Goal: Share content: Share content

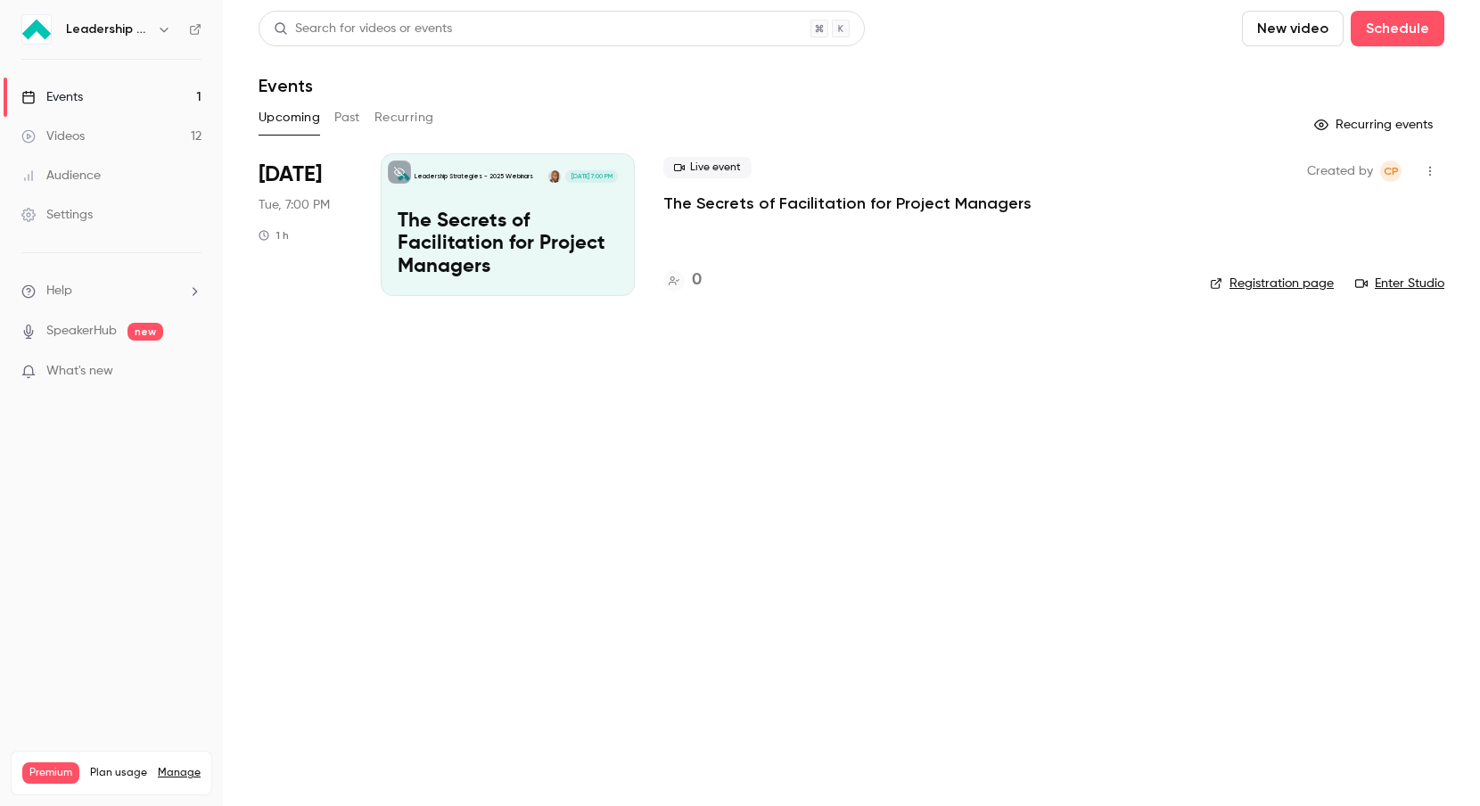
click at [1429, 170] on icon "button" at bounding box center [1430, 172] width 2 height 10
click at [1102, 163] on div at bounding box center [740, 403] width 1480 height 806
click at [488, 212] on p "The Secrets of Facilitation for Project Managers" at bounding box center [508, 244] width 220 height 69
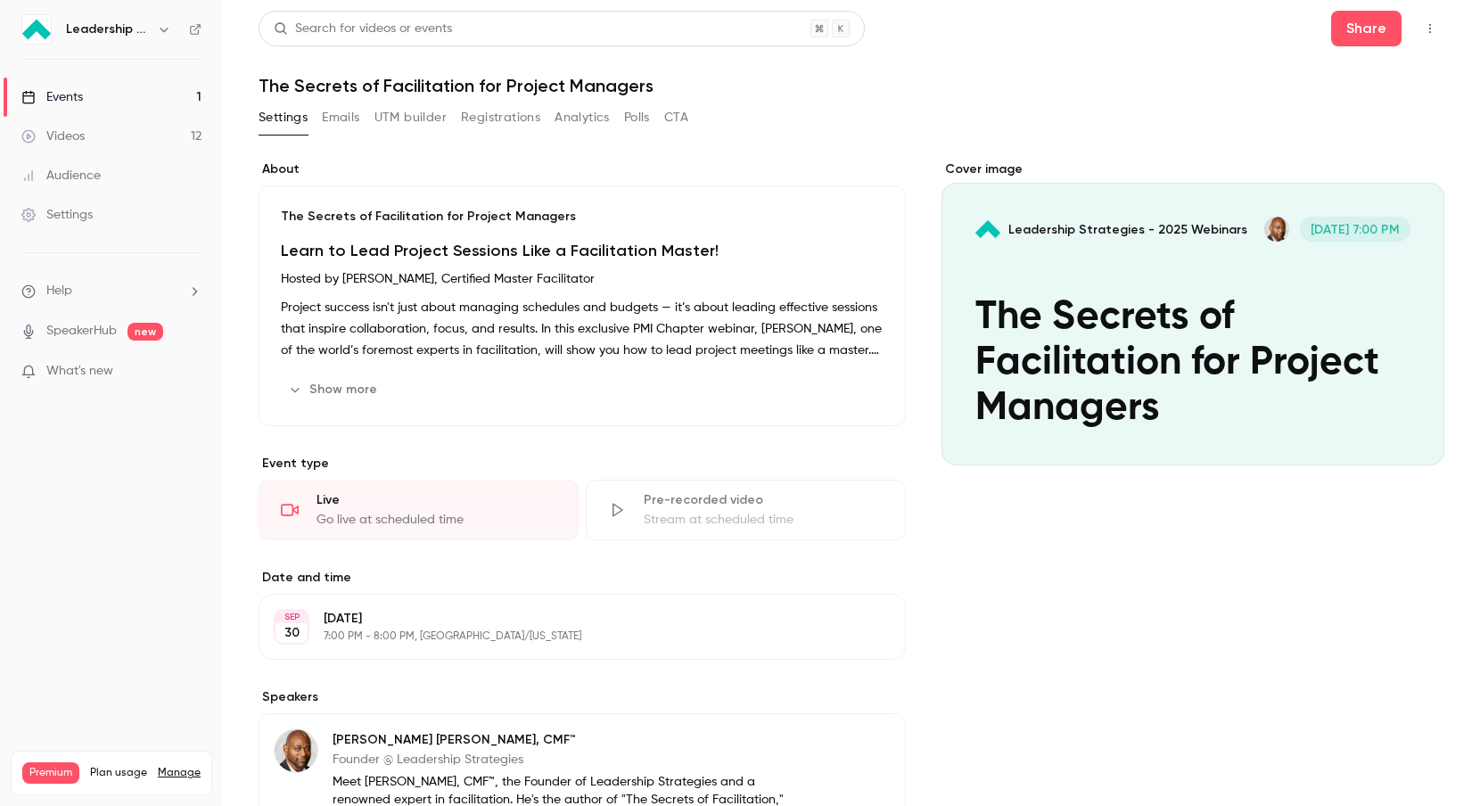
click at [514, 113] on button "Registrations" at bounding box center [500, 117] width 79 height 29
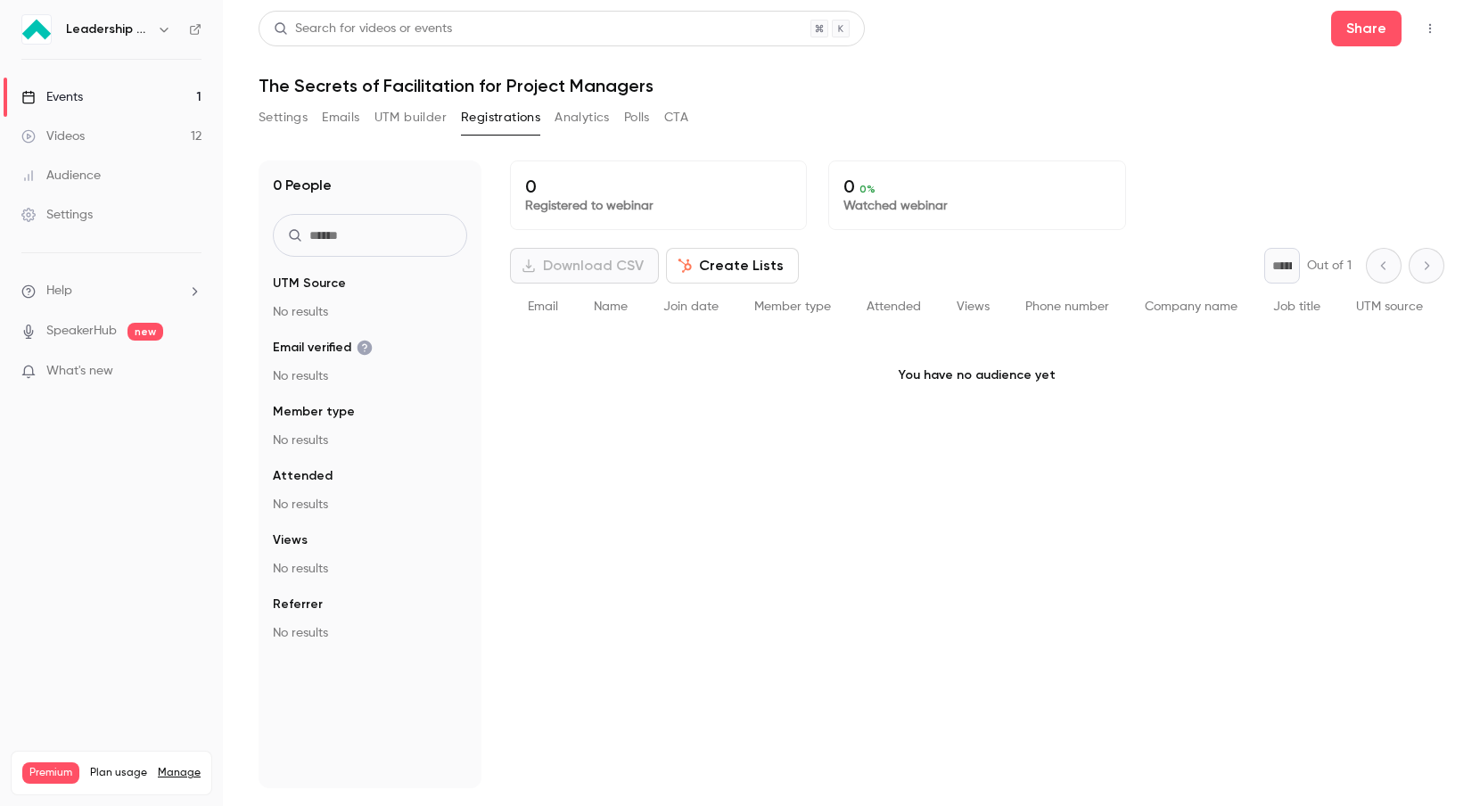
click at [355, 117] on button "Emails" at bounding box center [340, 117] width 37 height 29
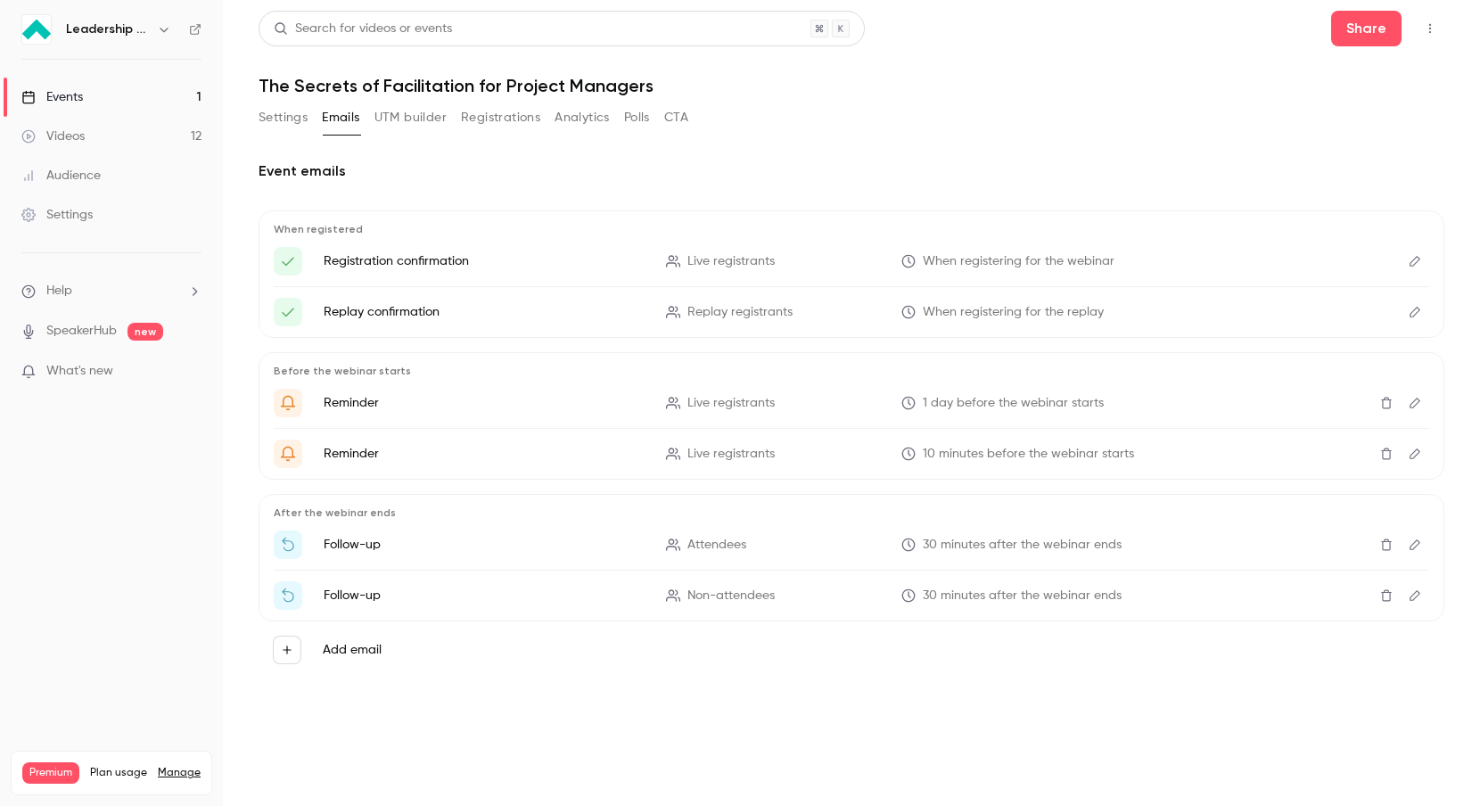
click at [89, 214] on div "Settings" at bounding box center [56, 215] width 71 height 18
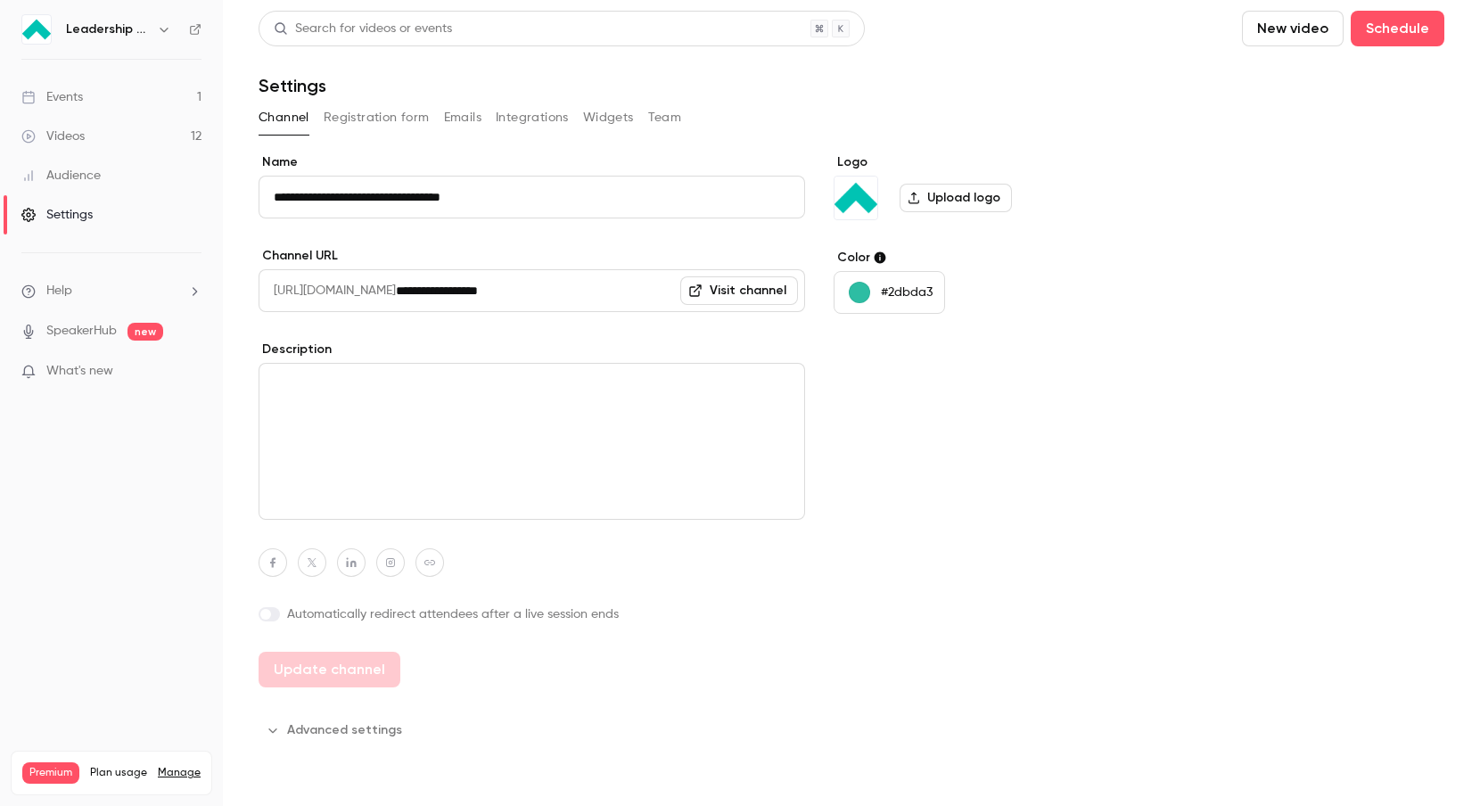
click at [382, 123] on button "Registration form" at bounding box center [377, 117] width 106 height 29
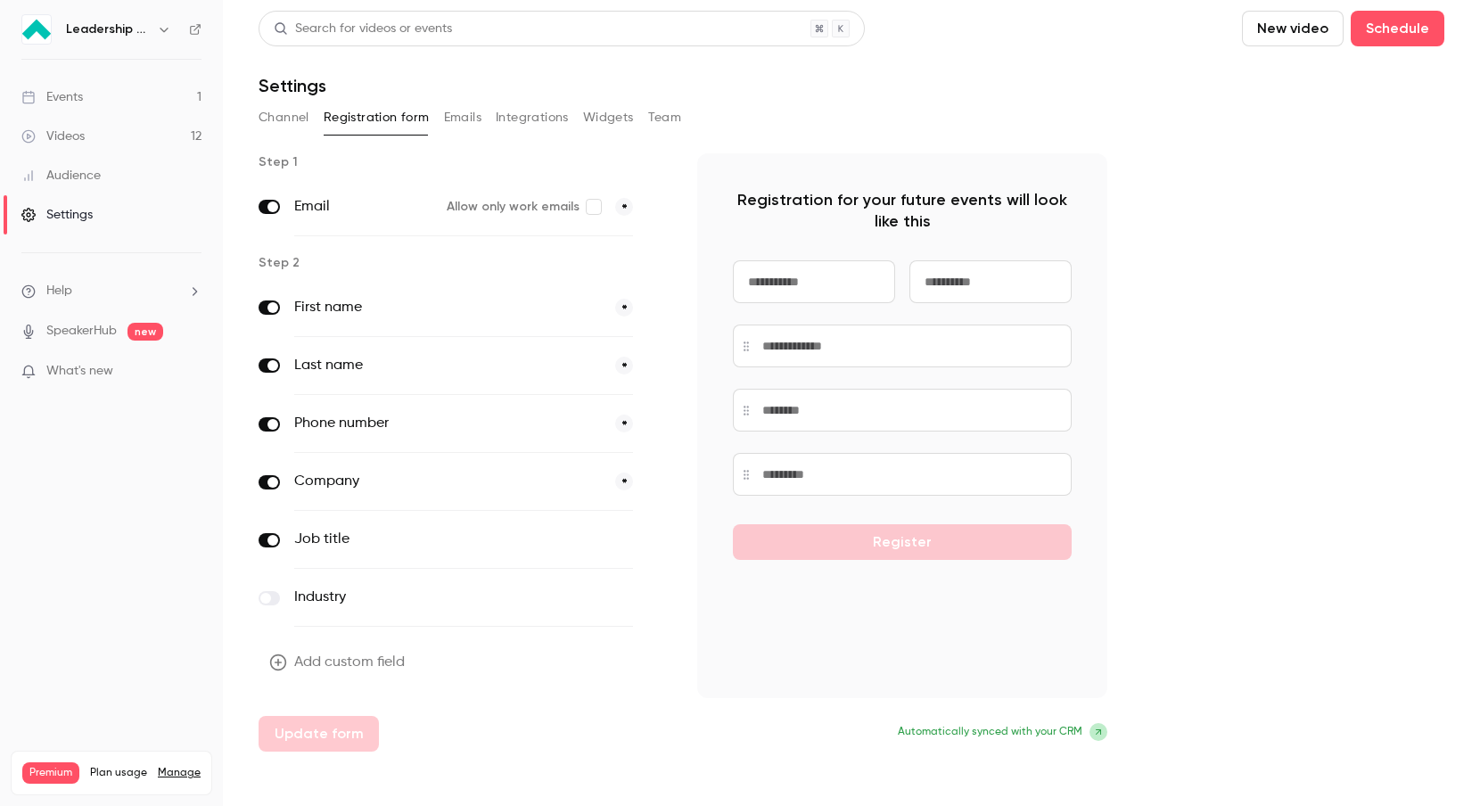
click at [376, 663] on button "Add custom field" at bounding box center [338, 662] width 160 height 36
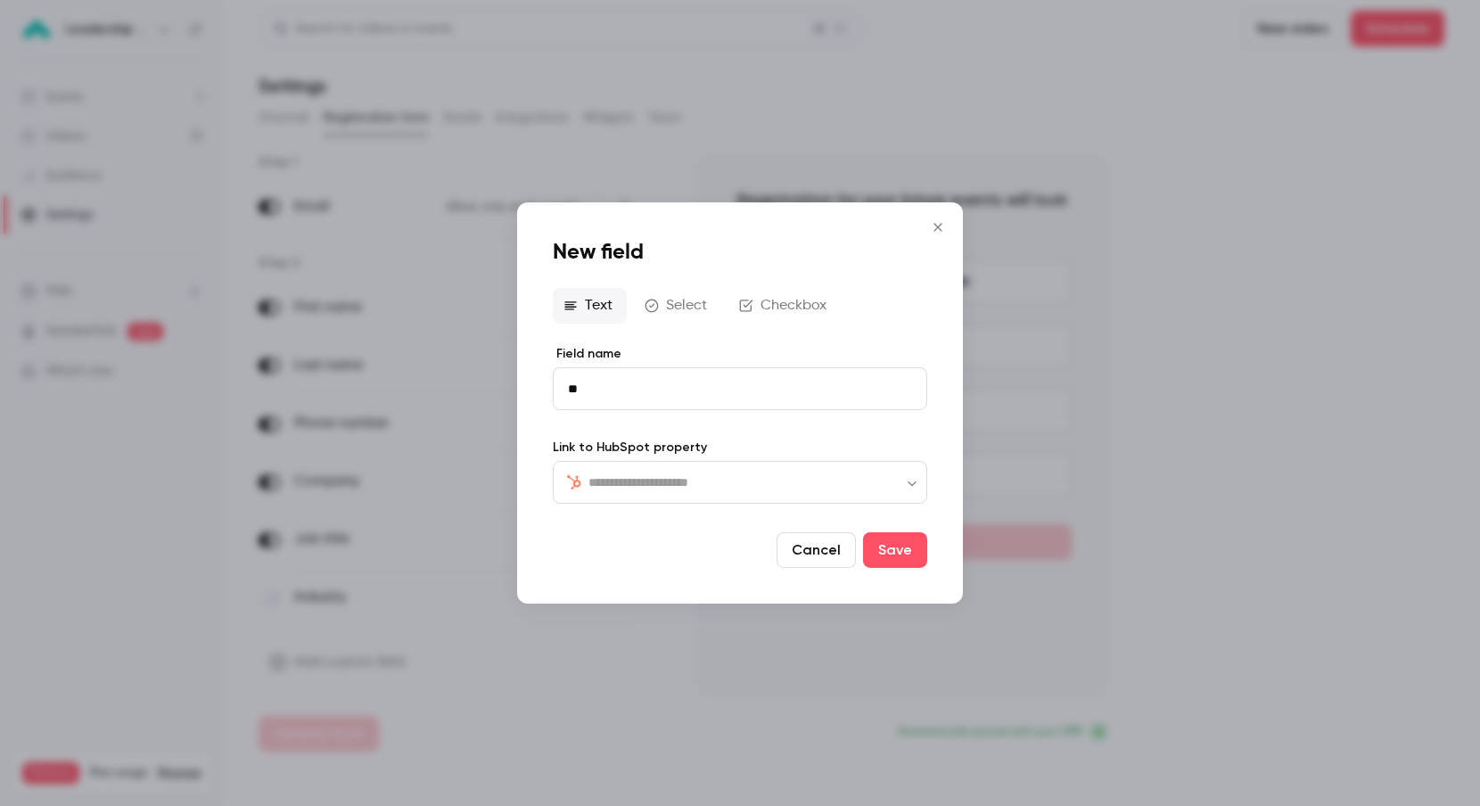
type input "**********"
click at [743, 475] on input "text" at bounding box center [750, 481] width 324 height 21
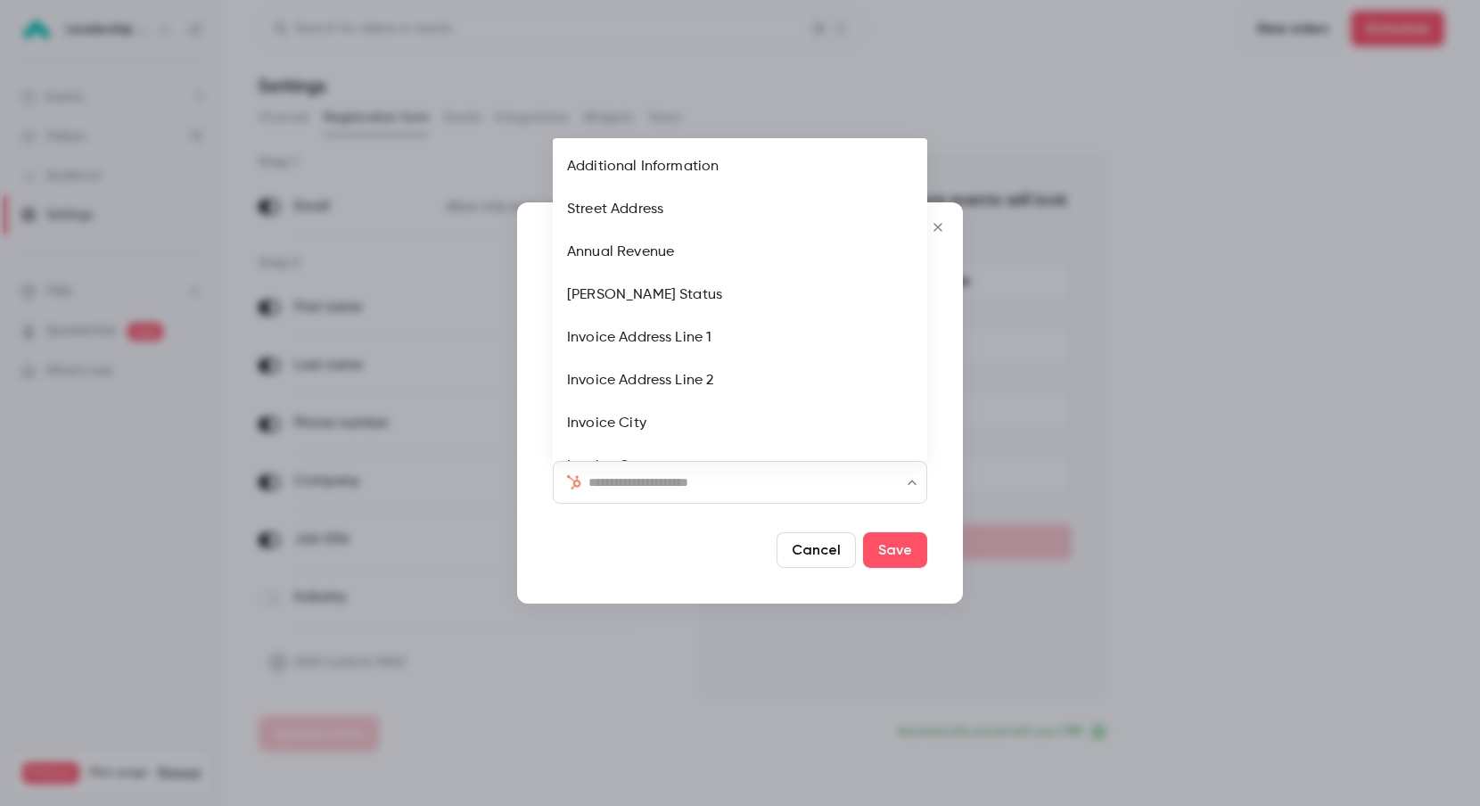
click at [776, 165] on li "Additional Information" at bounding box center [740, 166] width 374 height 43
type input "**********"
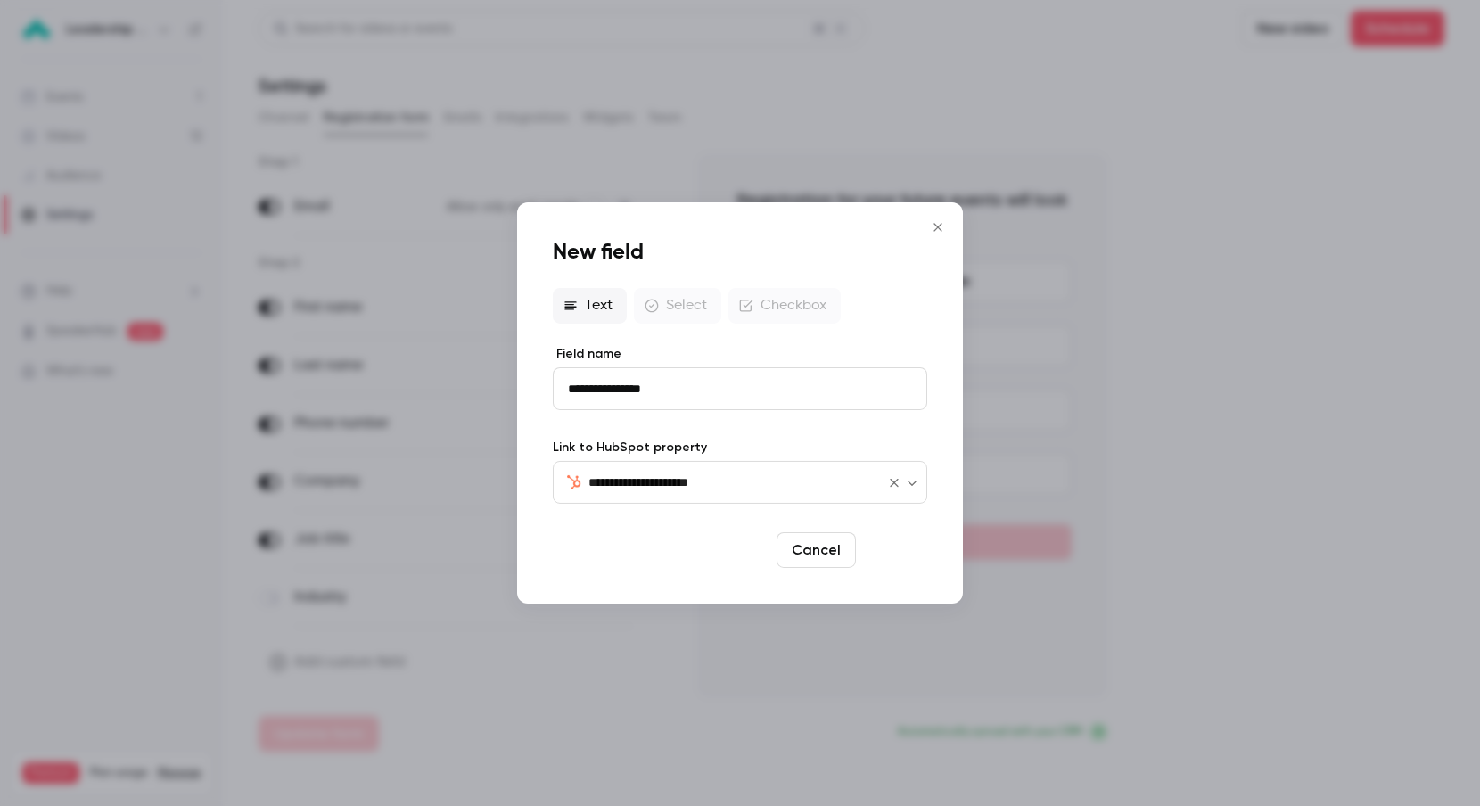
click at [907, 544] on button "Save" at bounding box center [895, 550] width 64 height 36
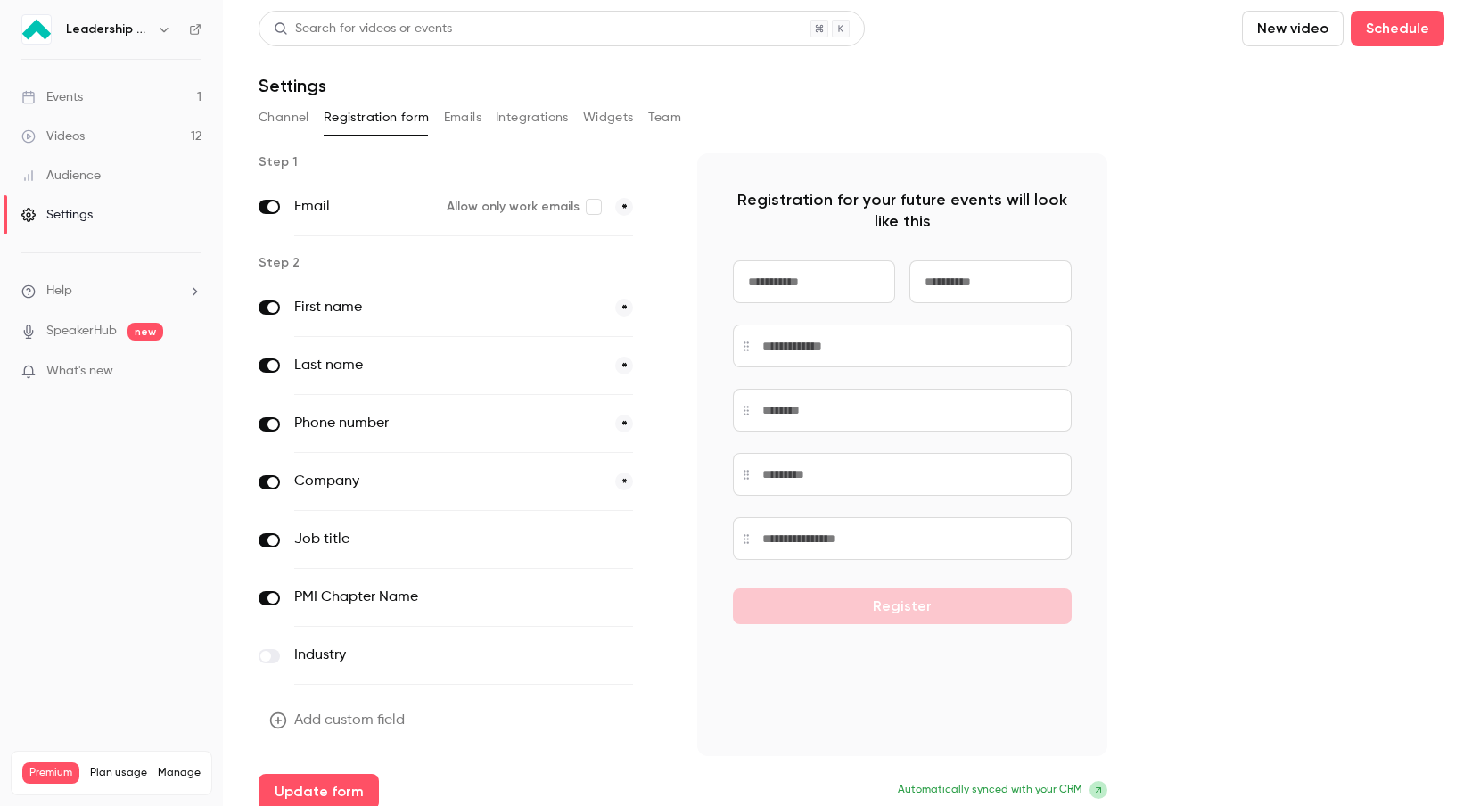
click at [626, 594] on button "optional" at bounding box center [603, 597] width 60 height 18
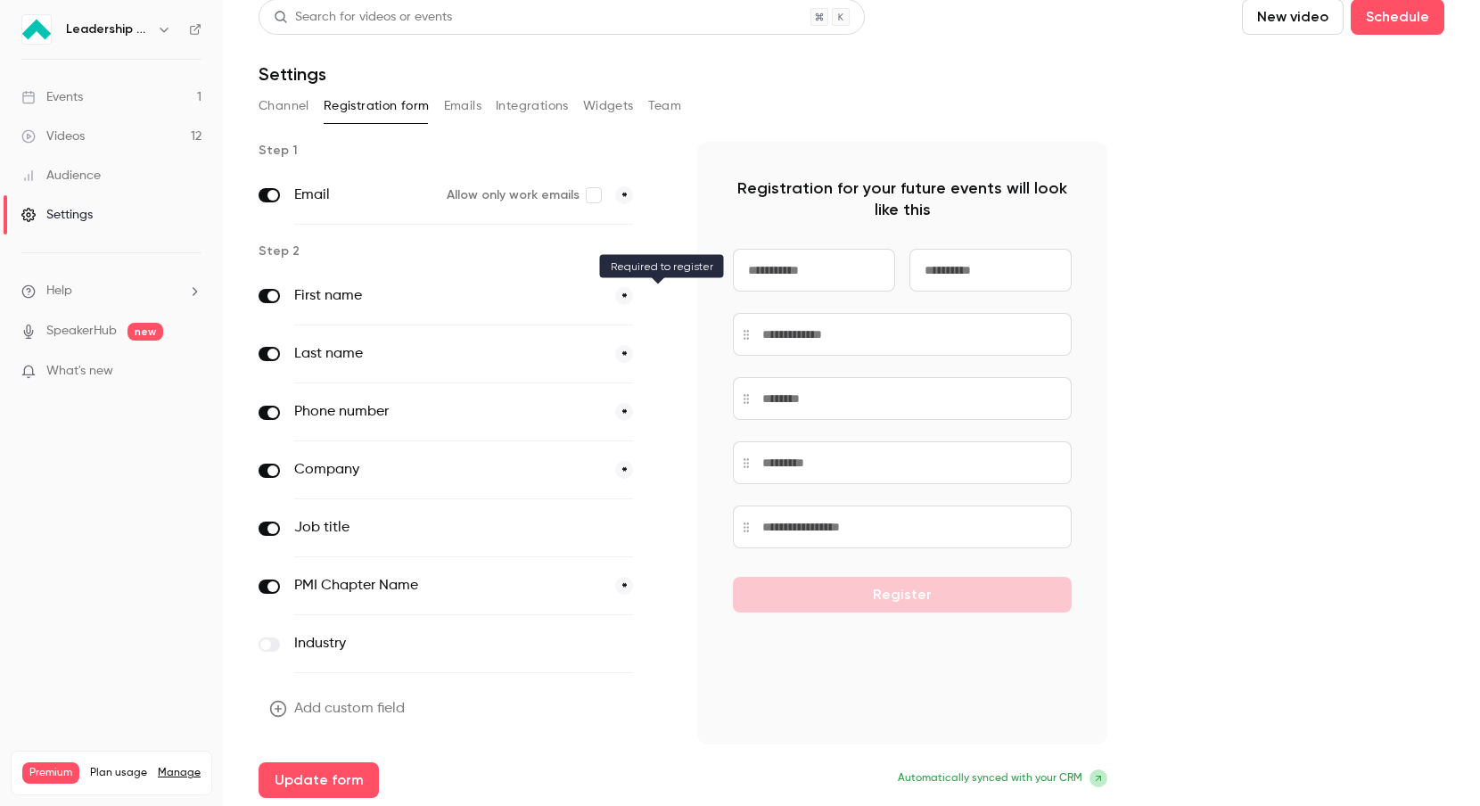
scroll to position [14, 0]
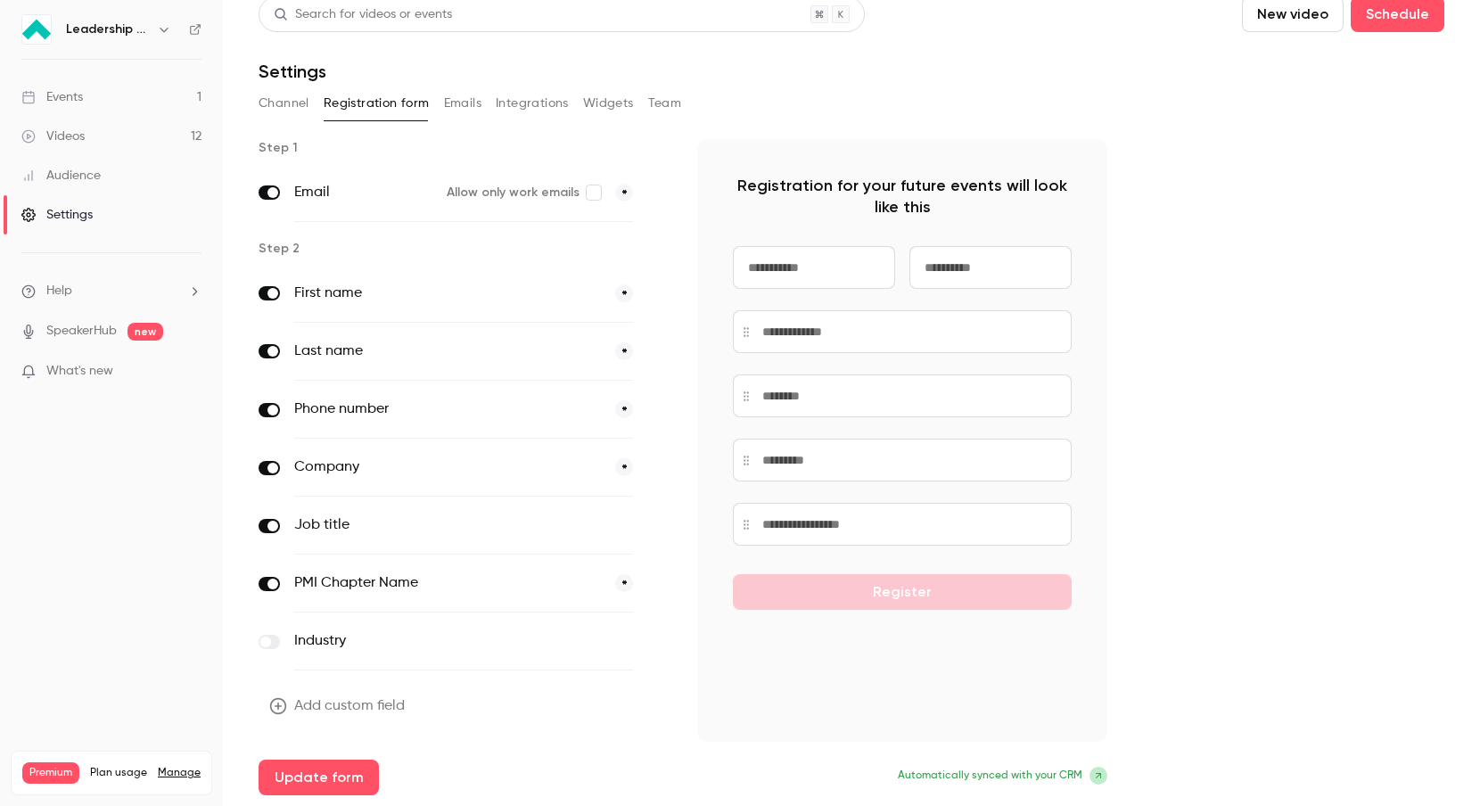
click at [625, 582] on button "*" at bounding box center [624, 583] width 18 height 18
click at [342, 777] on button "Update form" at bounding box center [318, 777] width 120 height 36
click at [79, 138] on div "Videos" at bounding box center [52, 136] width 63 height 18
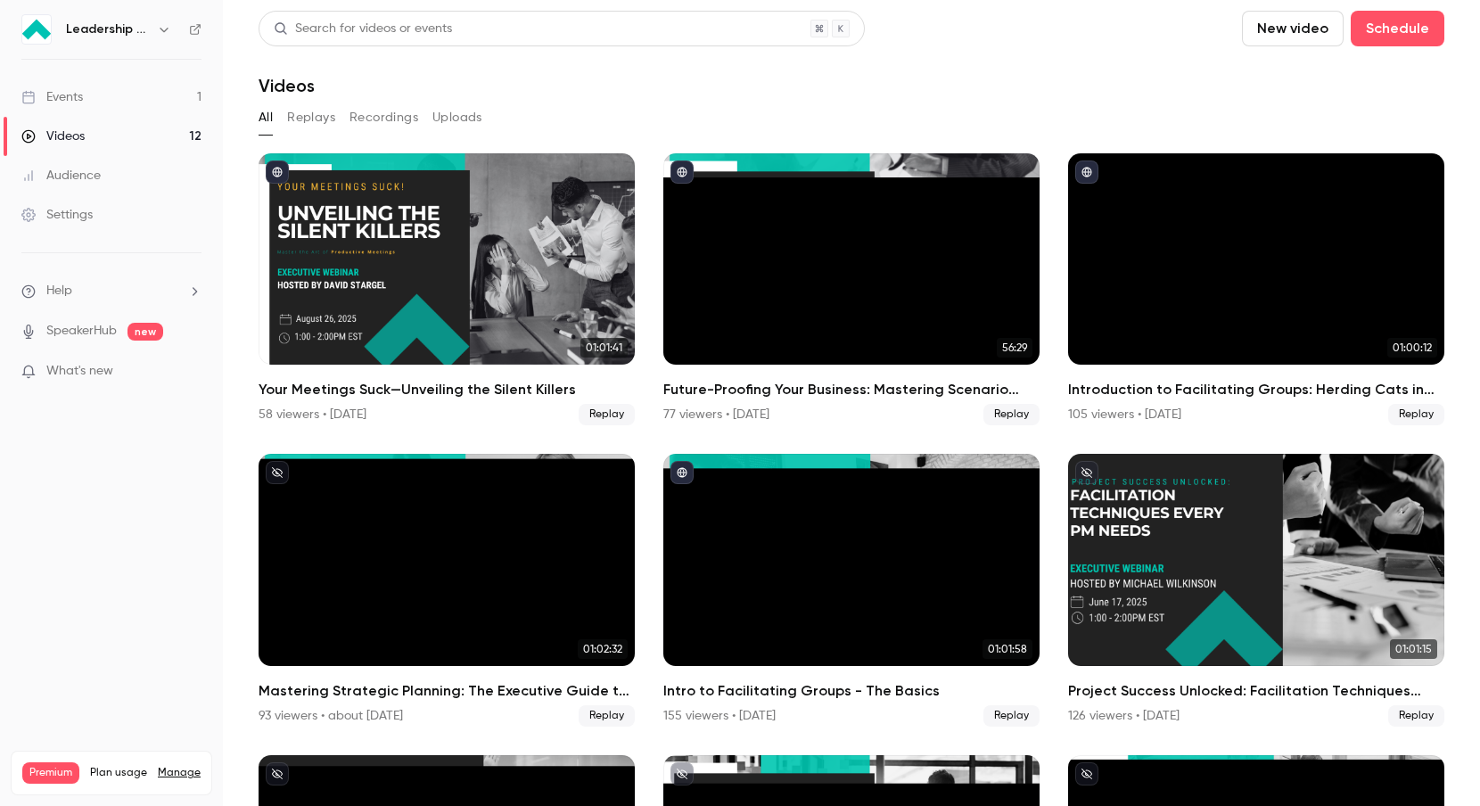
click at [132, 30] on h6 "Leadership Strategies - 2025 Webinars" at bounding box center [108, 29] width 84 height 18
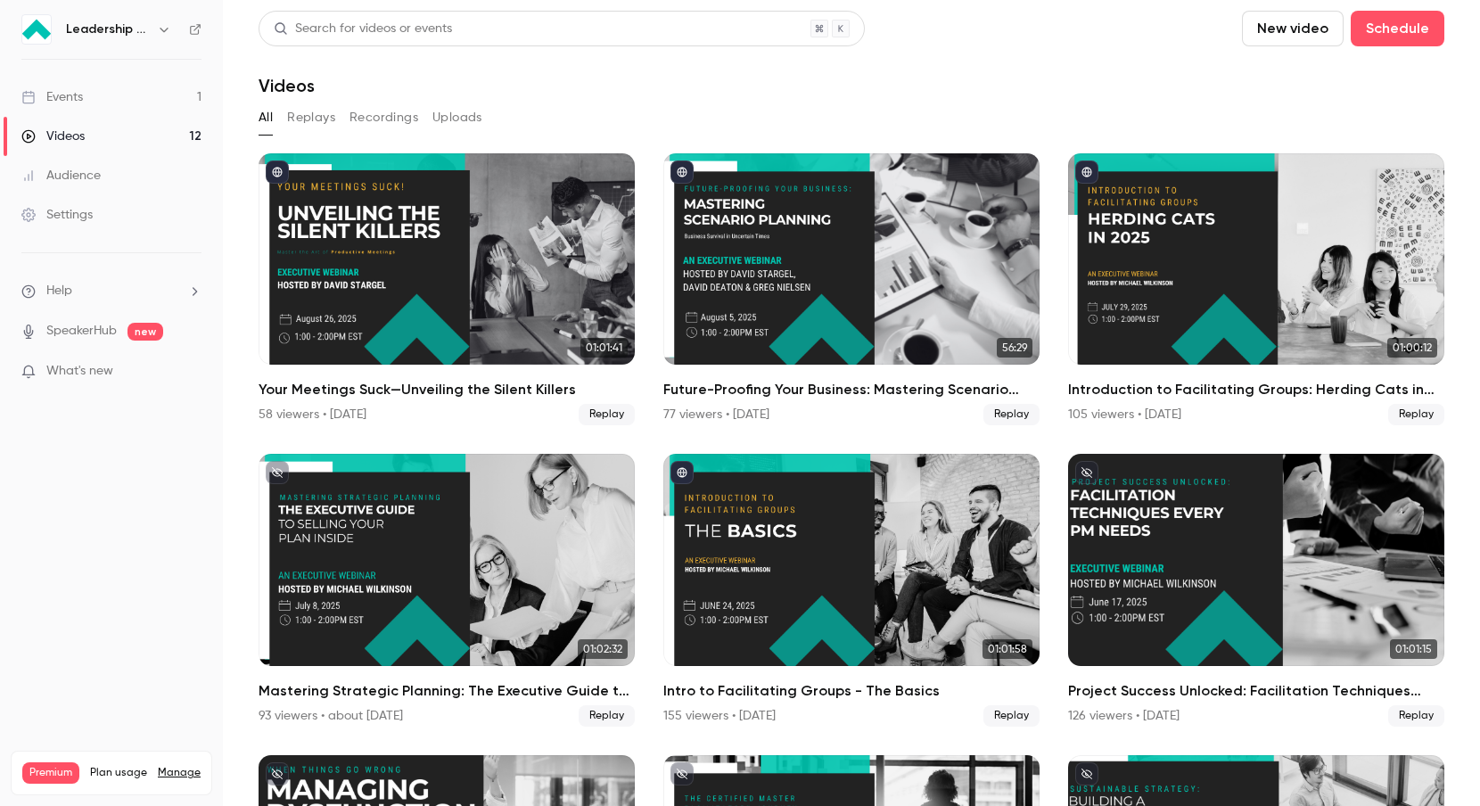
click at [163, 30] on icon "button" at bounding box center [164, 29] width 14 height 14
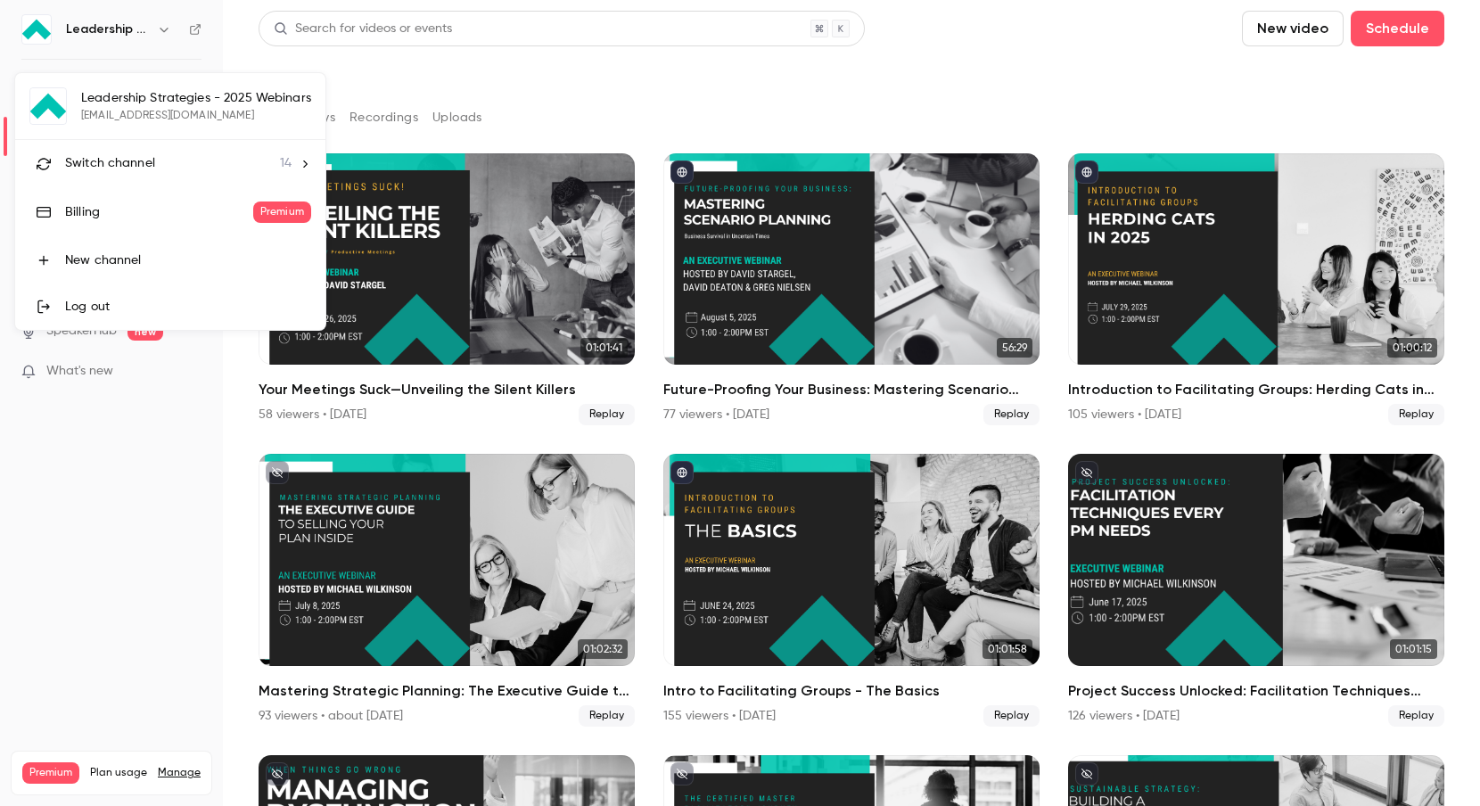
click at [185, 168] on div "Switch channel 14" at bounding box center [178, 163] width 226 height 19
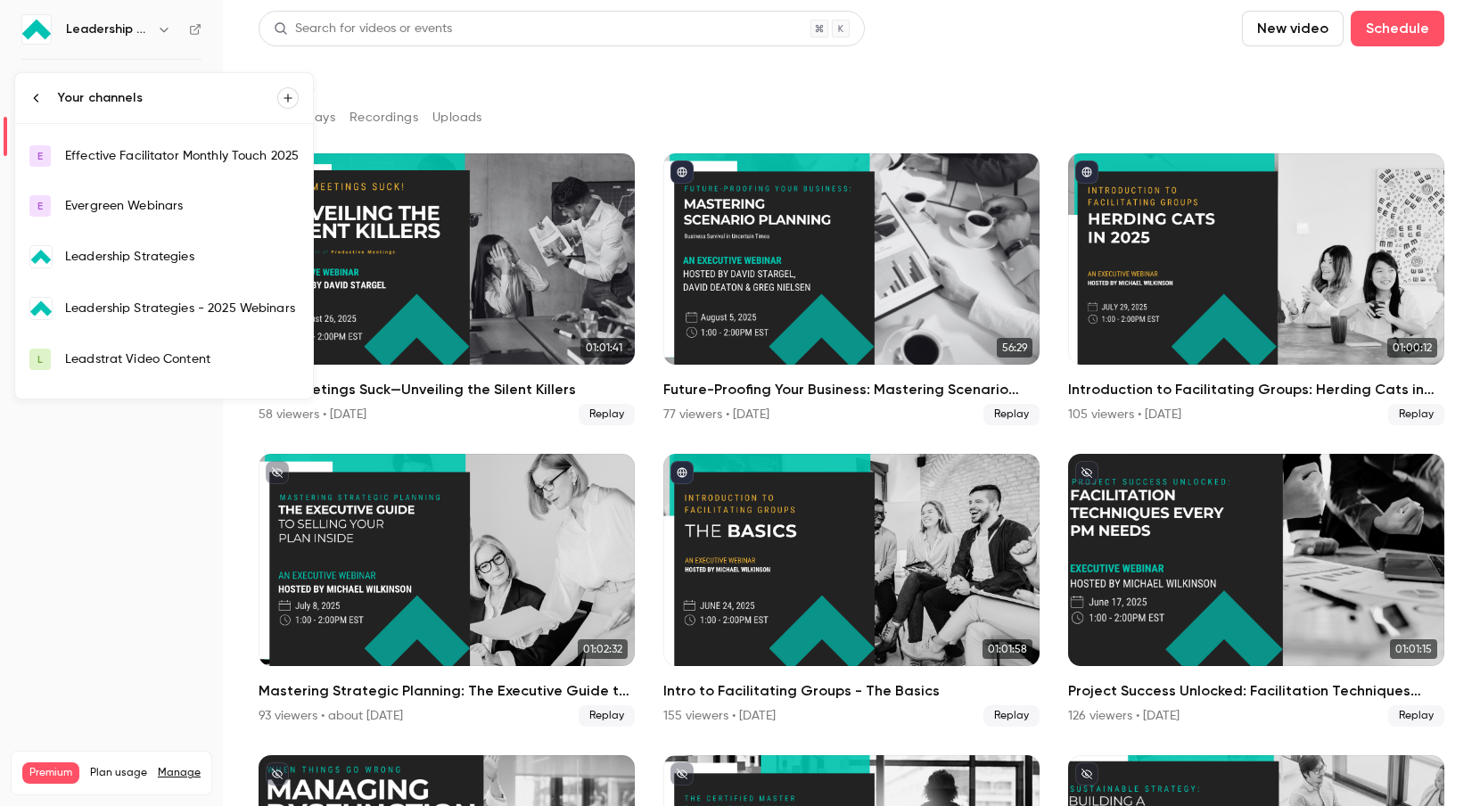
scroll to position [195, 0]
click at [204, 250] on div "Leadership Strategies" at bounding box center [182, 256] width 234 height 18
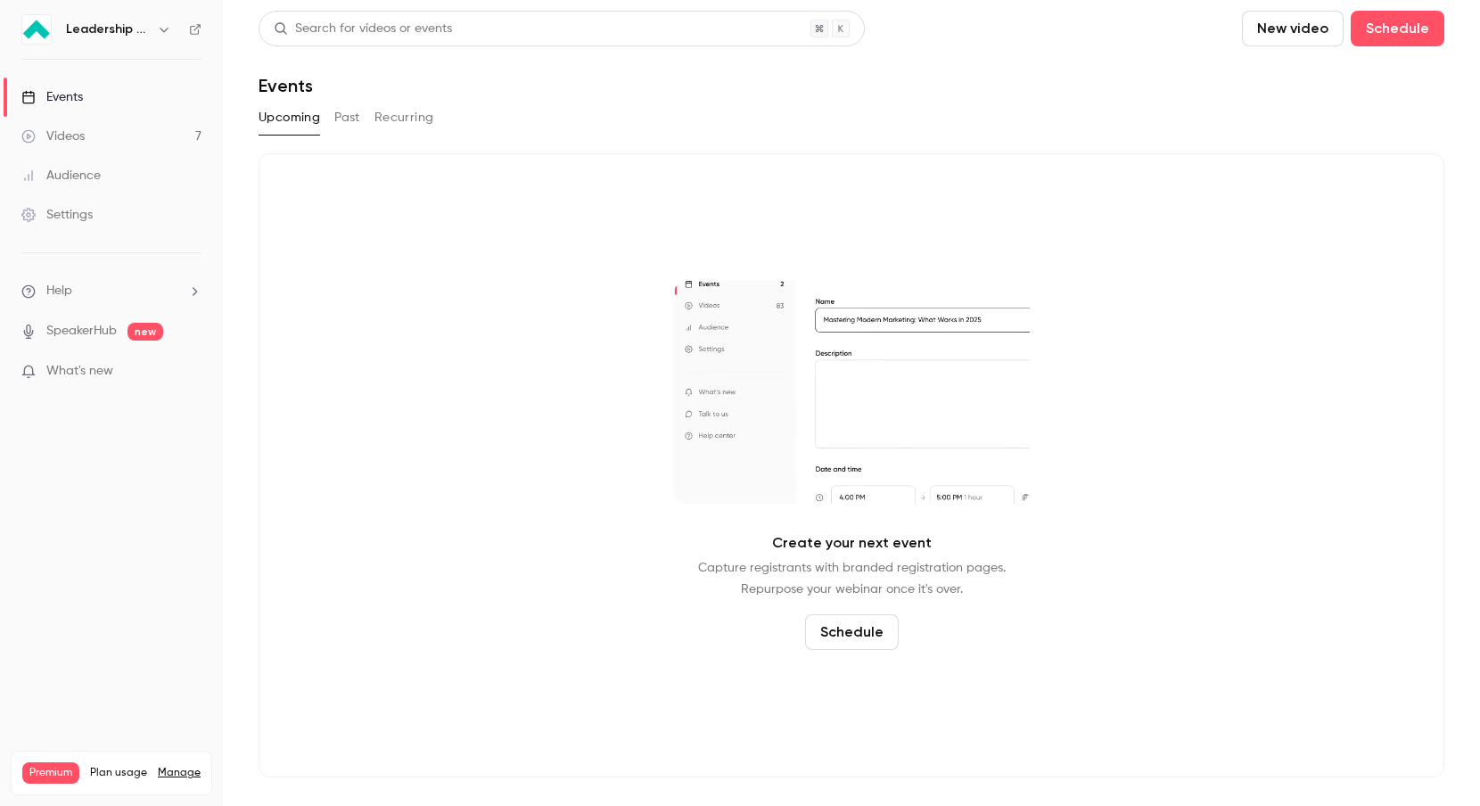
click at [347, 121] on button "Past" at bounding box center [347, 117] width 26 height 29
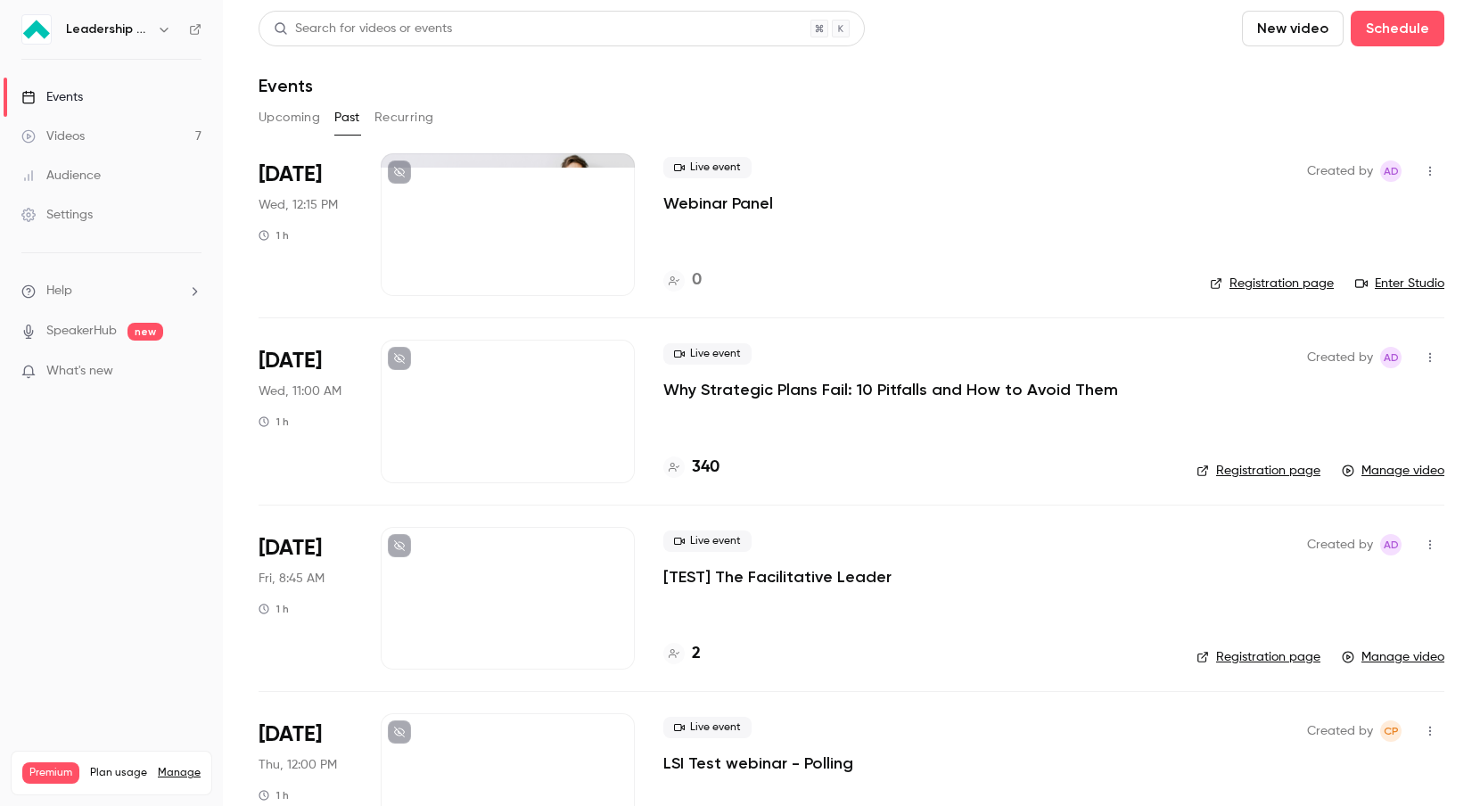
scroll to position [6, 0]
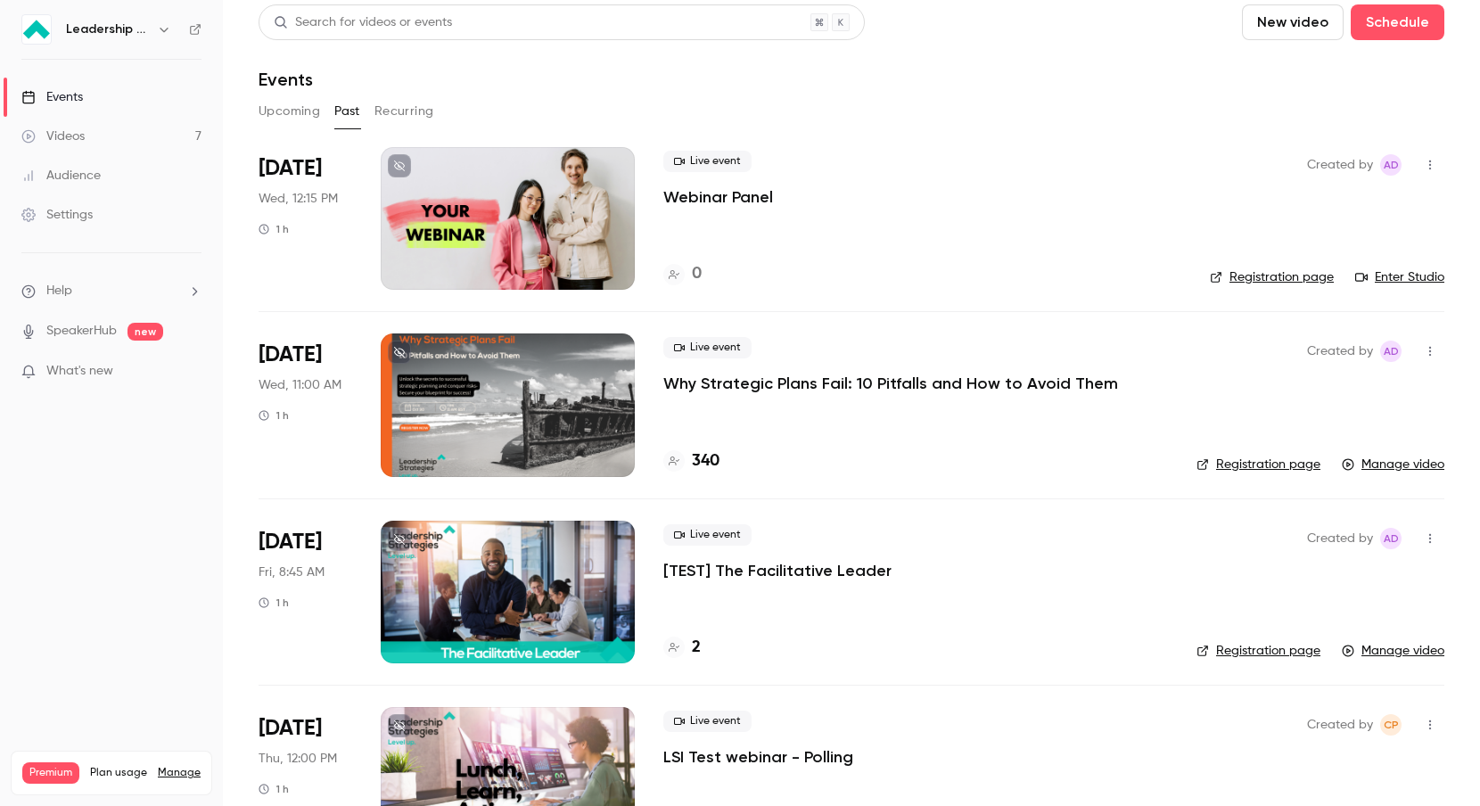
click at [62, 152] on link "Videos 7" at bounding box center [111, 136] width 223 height 39
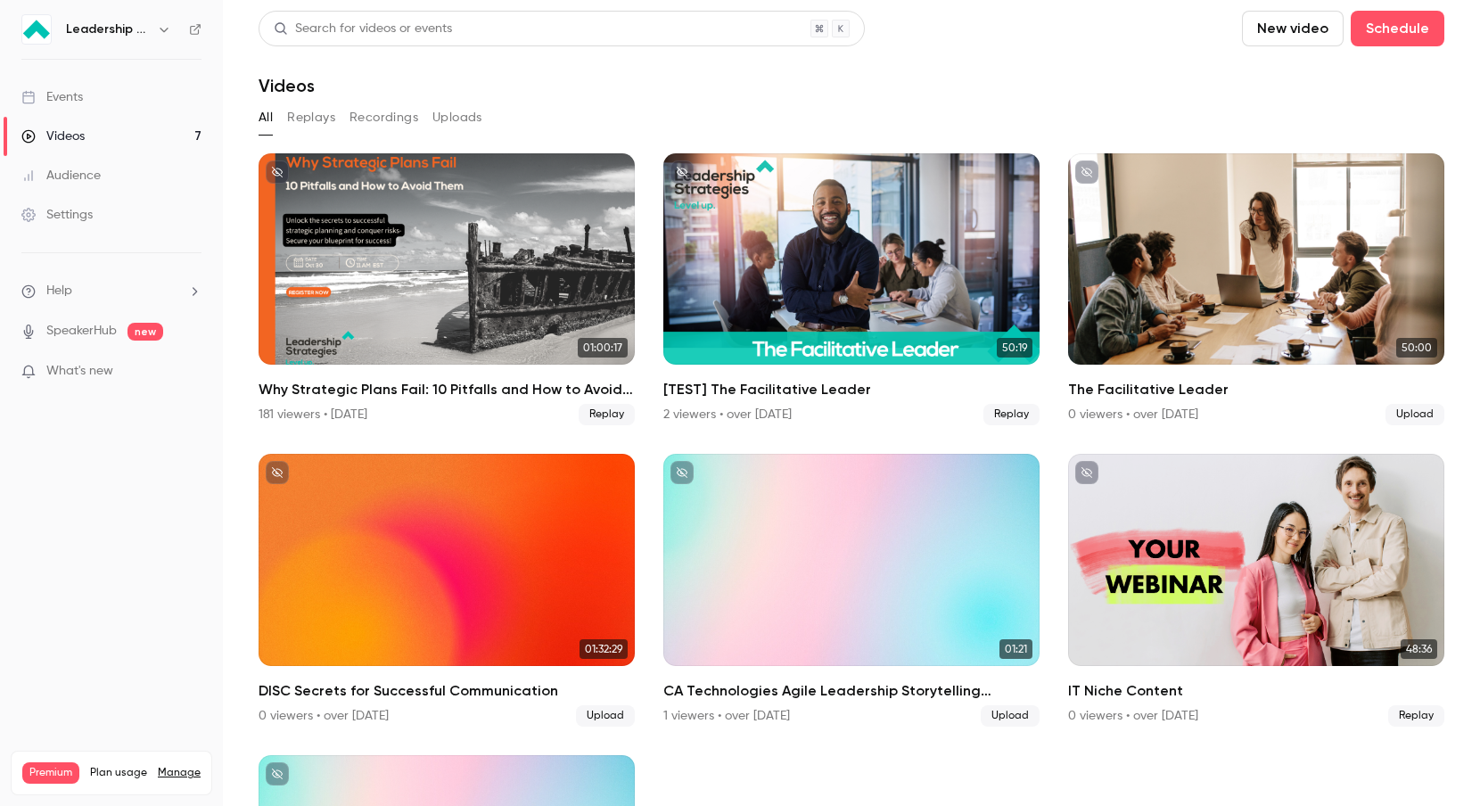
click at [158, 31] on icon "button" at bounding box center [164, 29] width 14 height 14
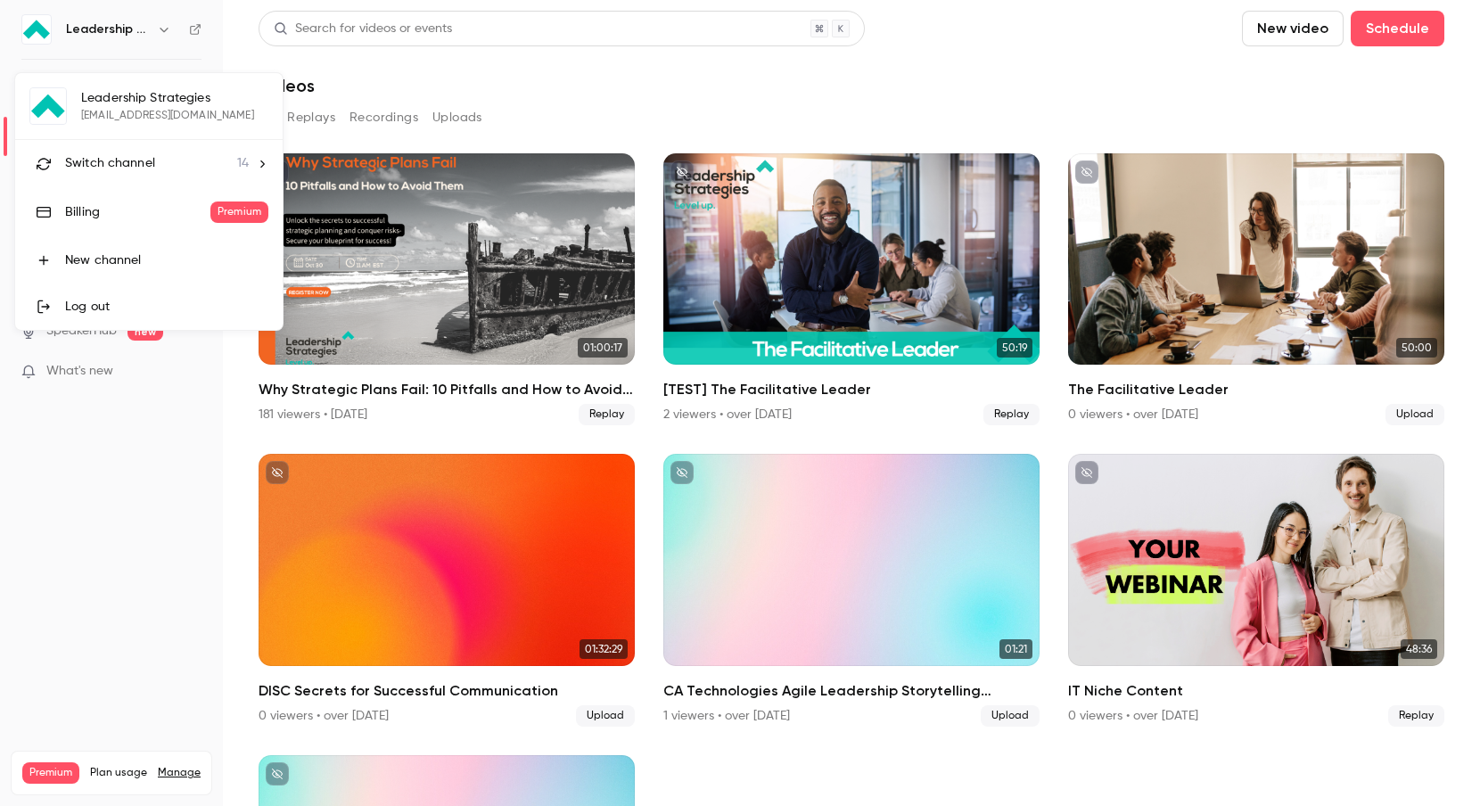
click at [201, 171] on div "Switch channel 14" at bounding box center [157, 163] width 184 height 19
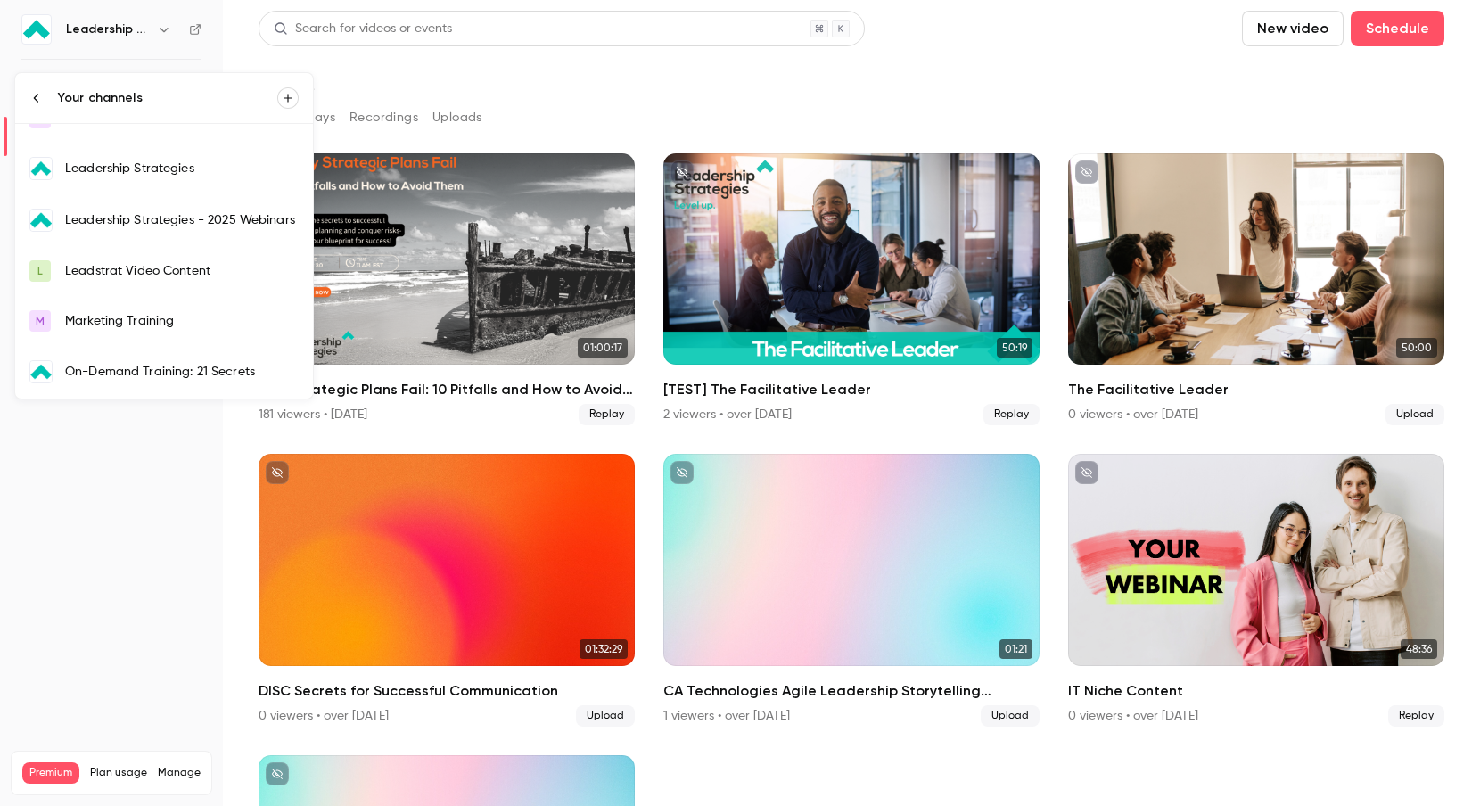
scroll to position [289, 0]
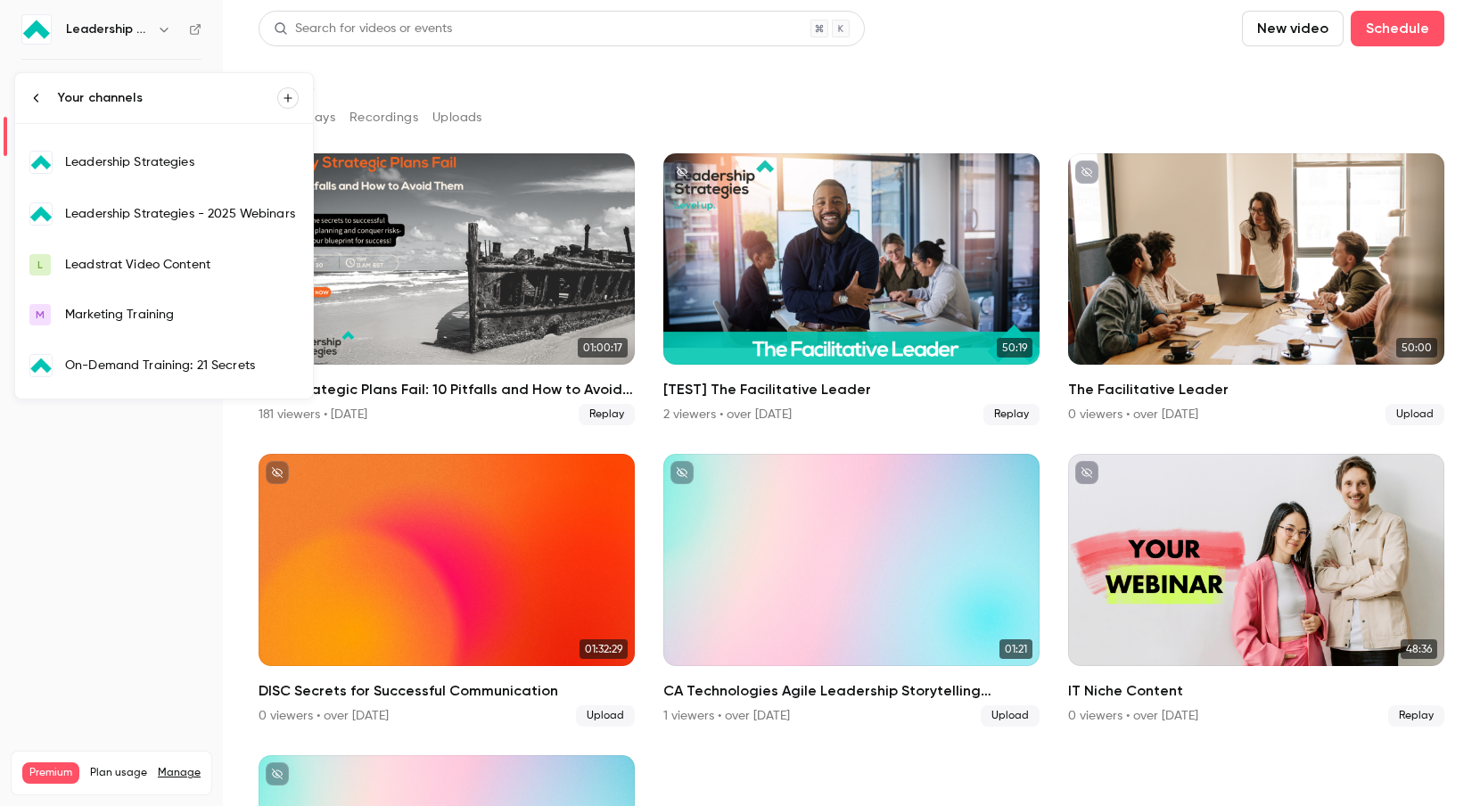
click at [231, 263] on div "Leadstrat Video Content" at bounding box center [182, 265] width 234 height 18
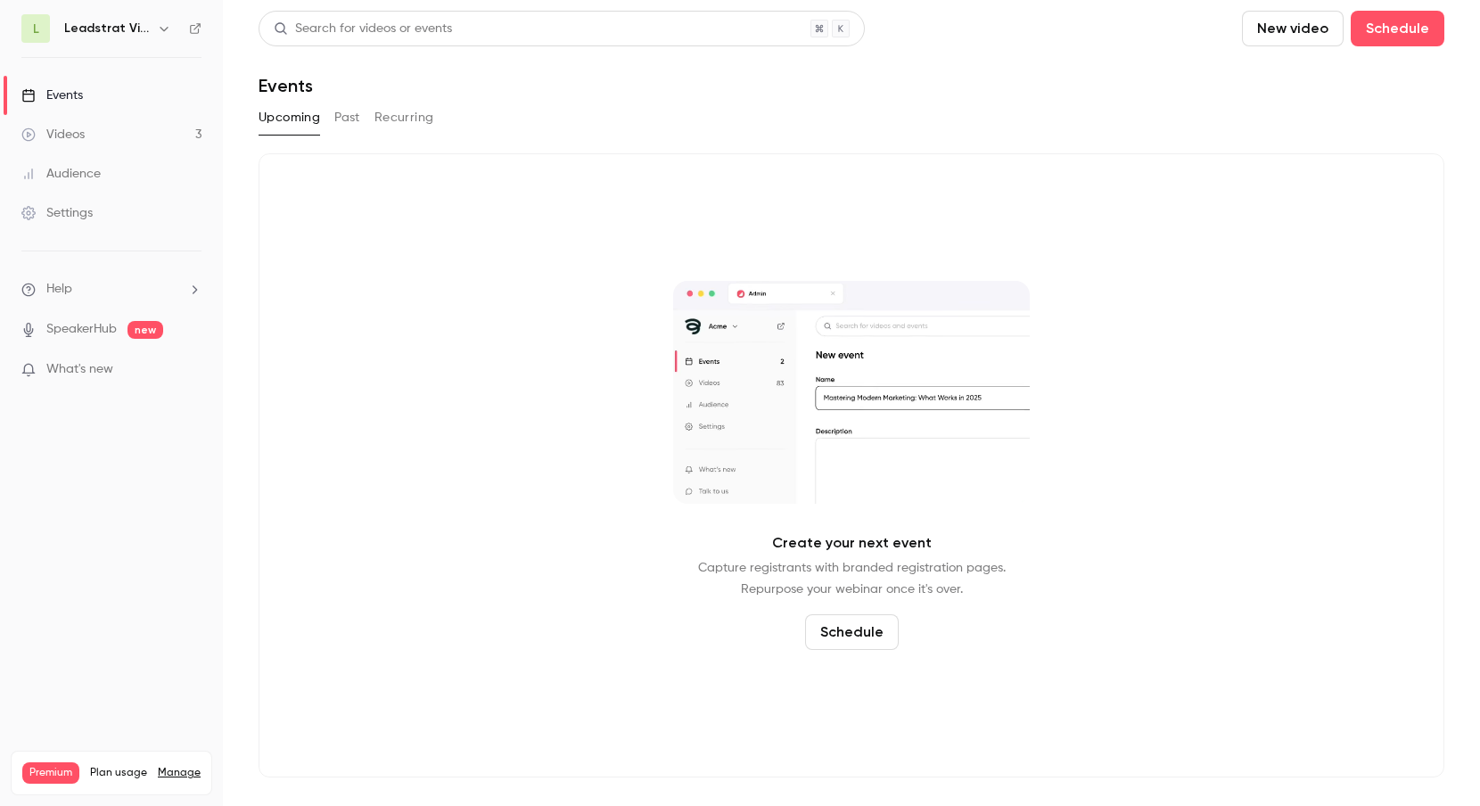
click at [176, 135] on link "Videos 3" at bounding box center [111, 134] width 223 height 39
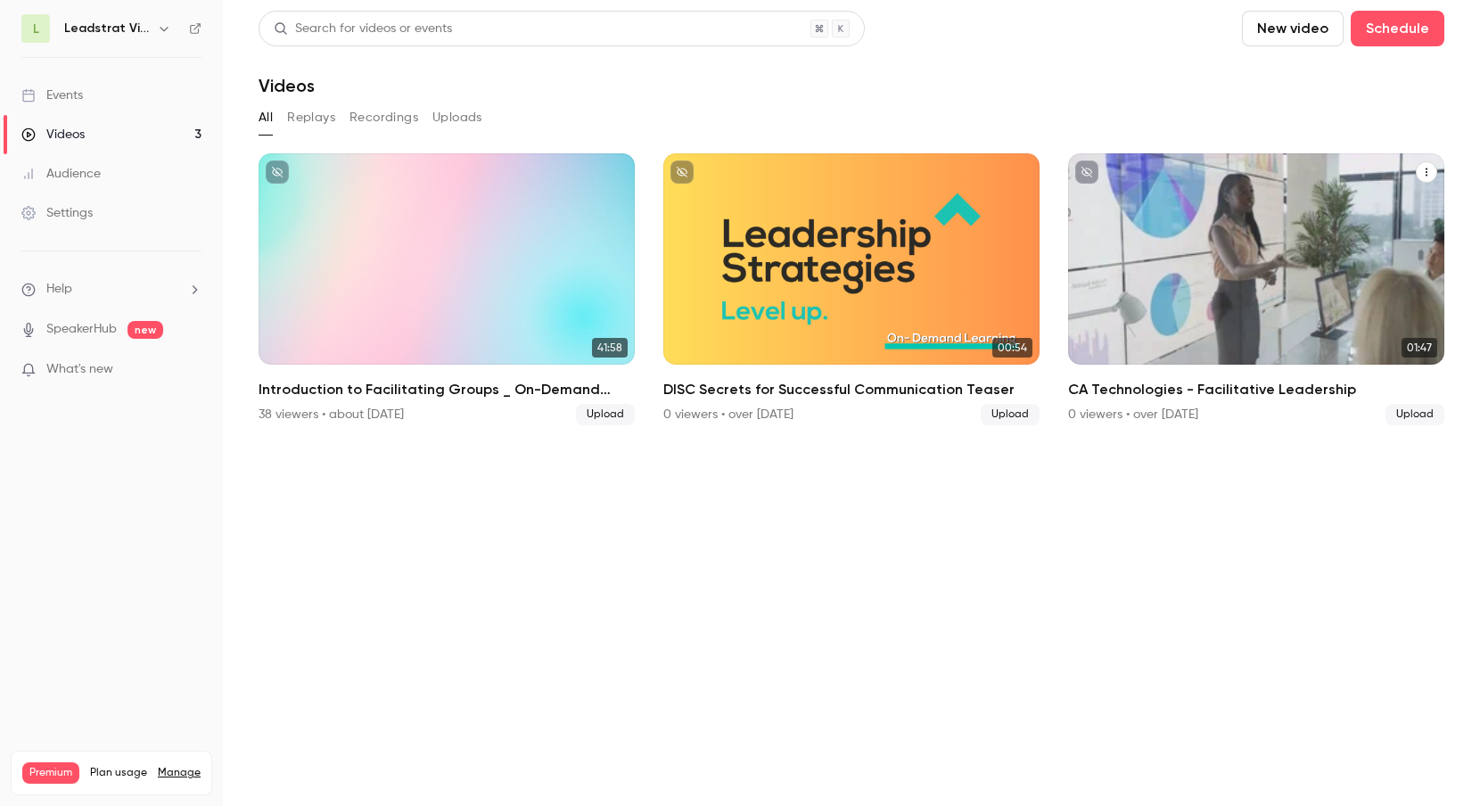
click at [1428, 177] on button "CA Technologies - Facilitative Leadership" at bounding box center [1425, 171] width 21 height 21
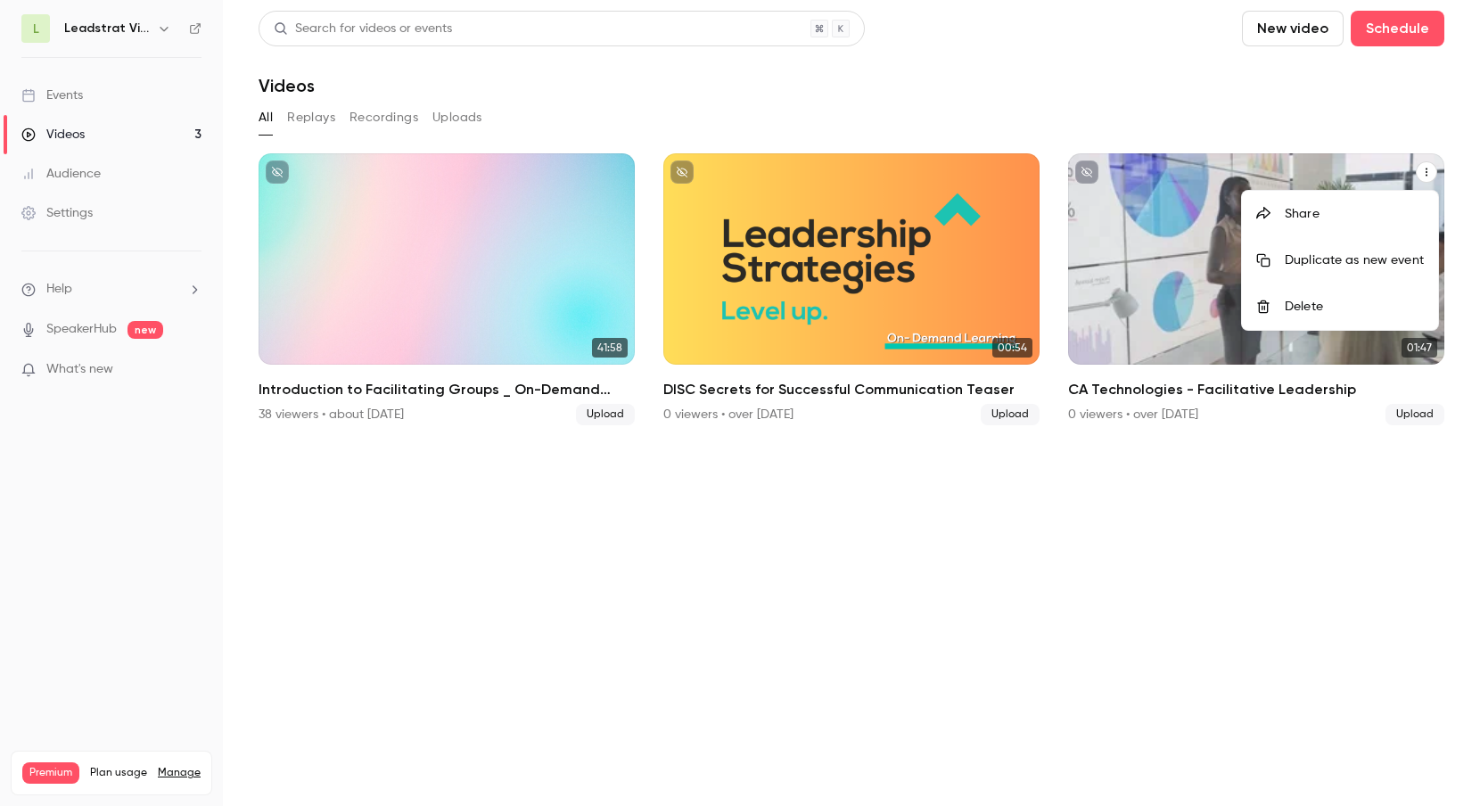
click at [1408, 202] on li "Share" at bounding box center [1340, 214] width 196 height 46
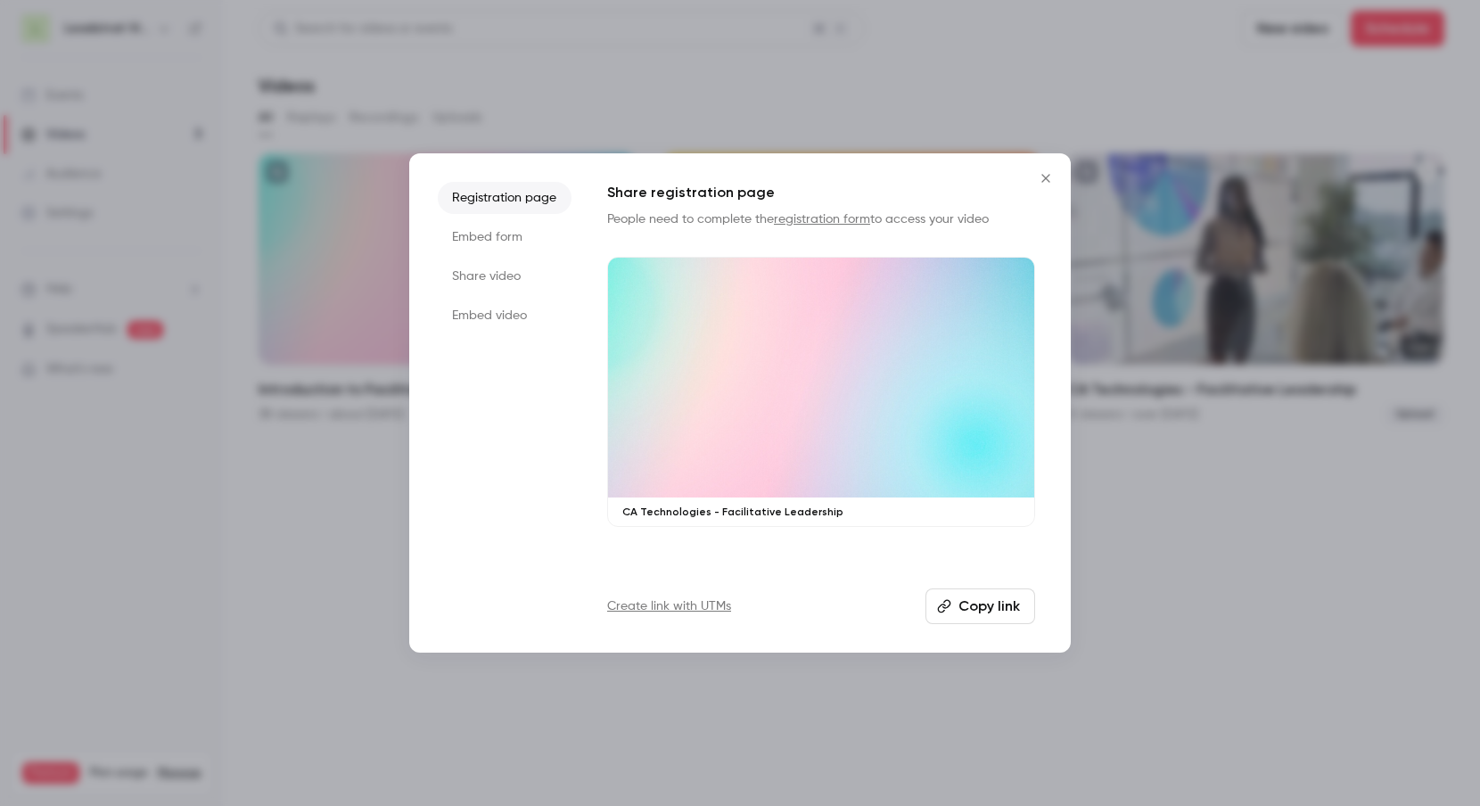
click at [505, 321] on li "Embed video" at bounding box center [505, 315] width 134 height 32
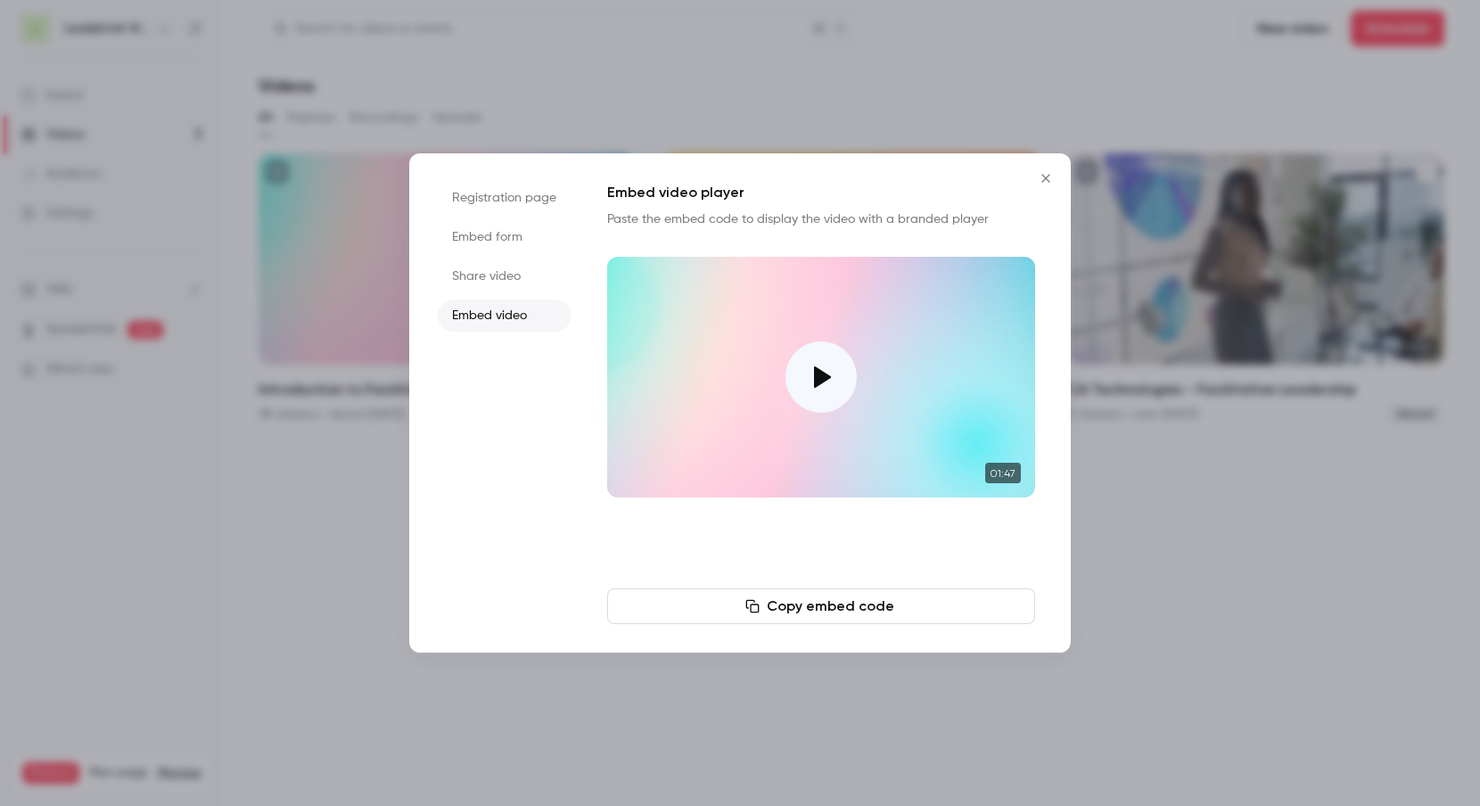
click at [859, 608] on button "Copy embed code" at bounding box center [821, 606] width 428 height 36
